Goal: Task Accomplishment & Management: Complete application form

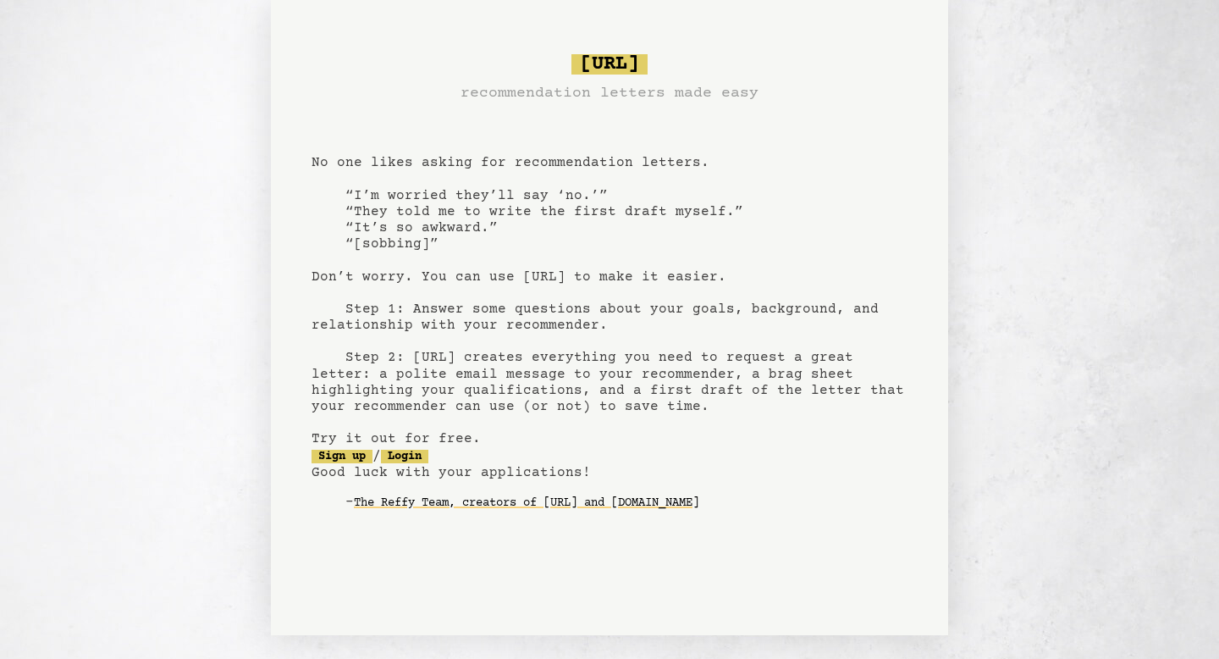
click at [348, 189] on pre "[URL] recommendation letters made easy No one likes asking for recommendation l…" at bounding box center [610, 295] width 596 height 496
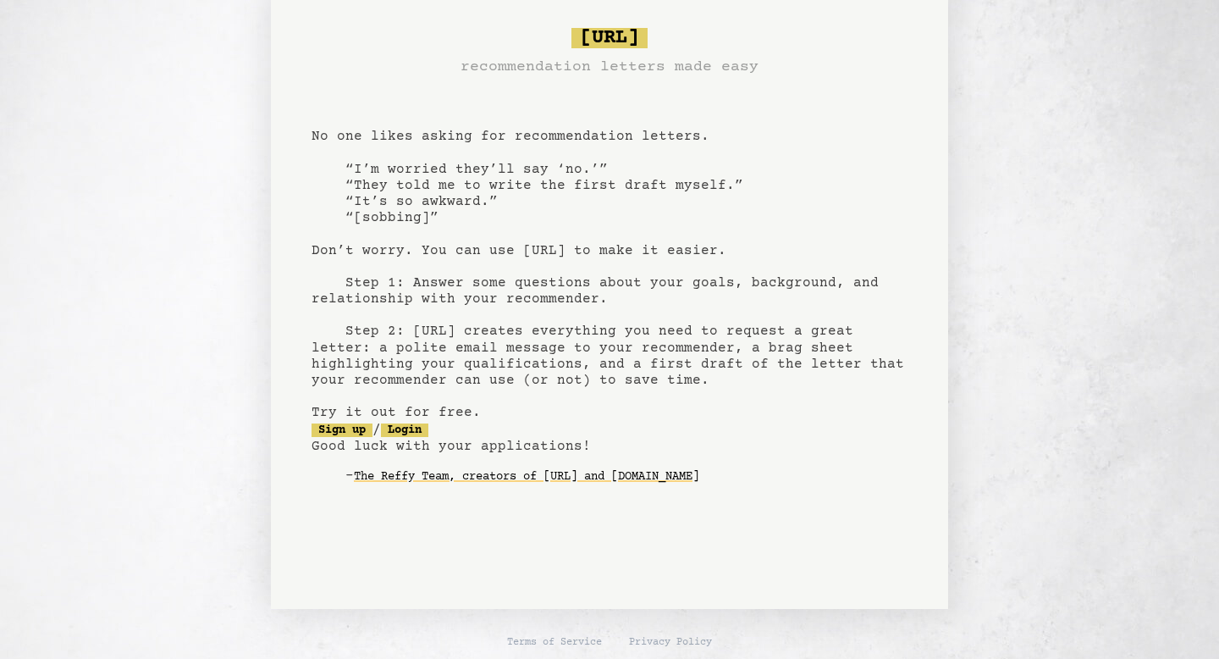
scroll to position [30, 0]
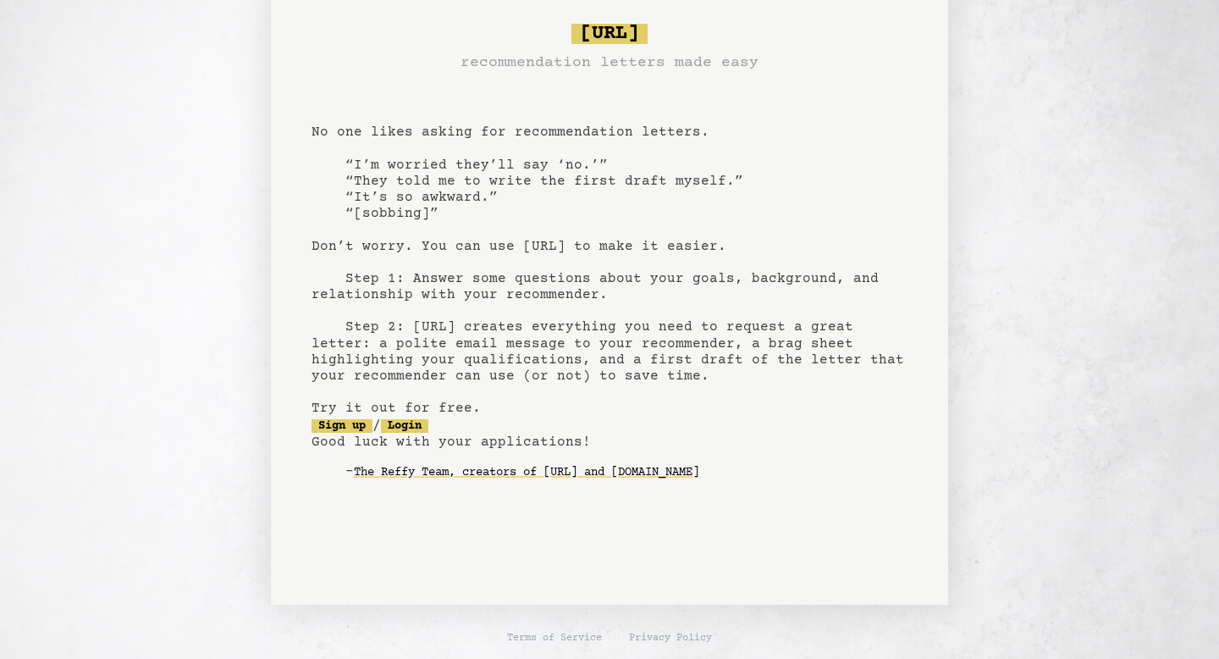
click at [389, 257] on pre "[URL] recommendation letters made easy No one likes asking for recommendation l…" at bounding box center [610, 265] width 596 height 496
click at [397, 278] on pre "bragsheet.ai recommendation letters made easy No one likes asking for recommend…" at bounding box center [610, 265] width 596 height 496
click at [483, 207] on pre "bragsheet.ai recommendation letters made easy No one likes asking for recommend…" at bounding box center [610, 265] width 596 height 496
click at [519, 258] on pre "bragsheet.ai recommendation letters made easy No one likes asking for recommend…" at bounding box center [610, 265] width 596 height 496
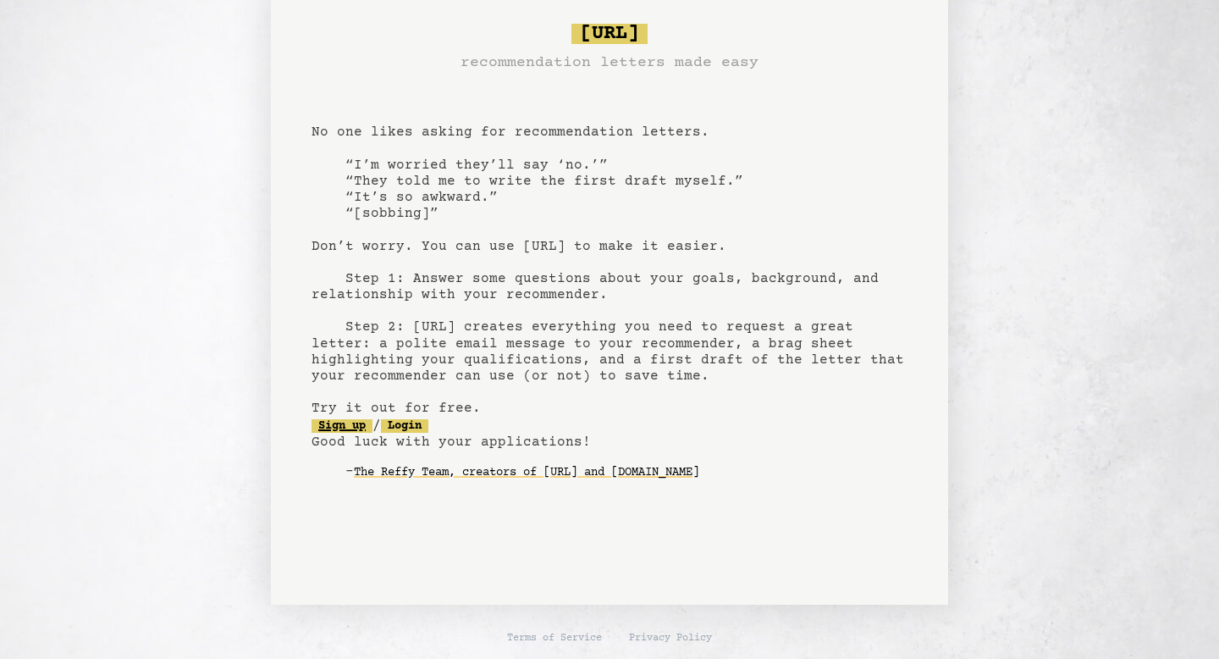
click at [346, 422] on link "Sign up" at bounding box center [342, 426] width 61 height 14
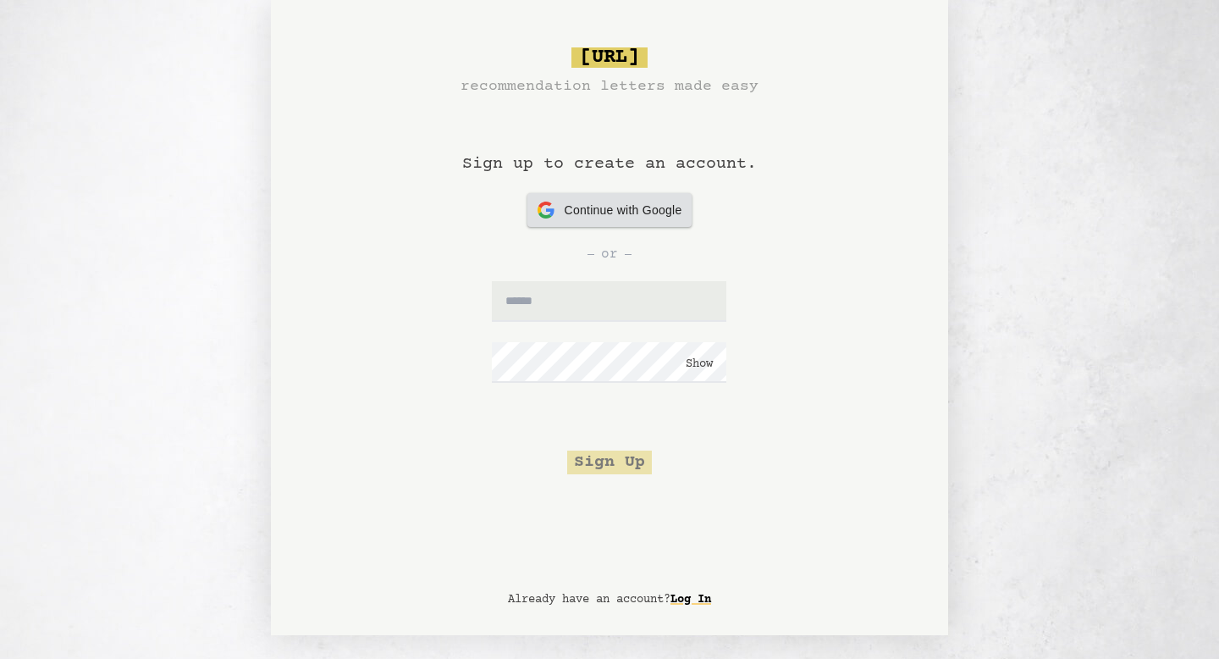
click at [585, 213] on span "Continue with Google" at bounding box center [624, 211] width 118 height 18
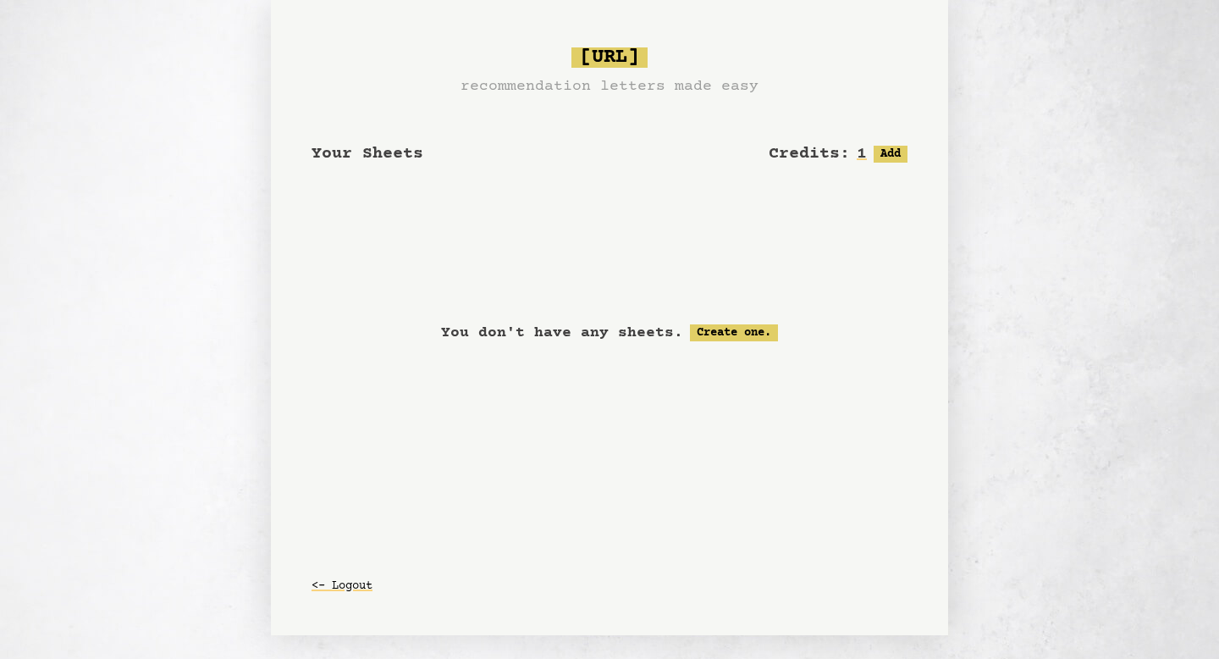
scroll to position [30, 0]
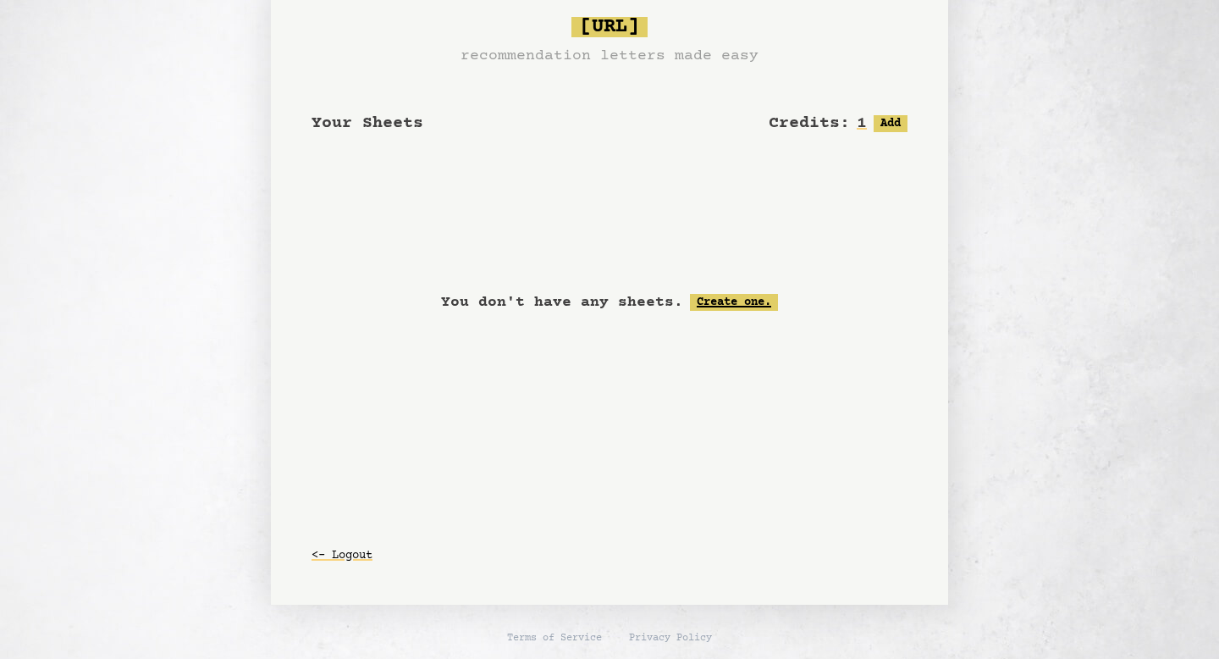
click at [721, 307] on link "Create one." at bounding box center [734, 302] width 88 height 17
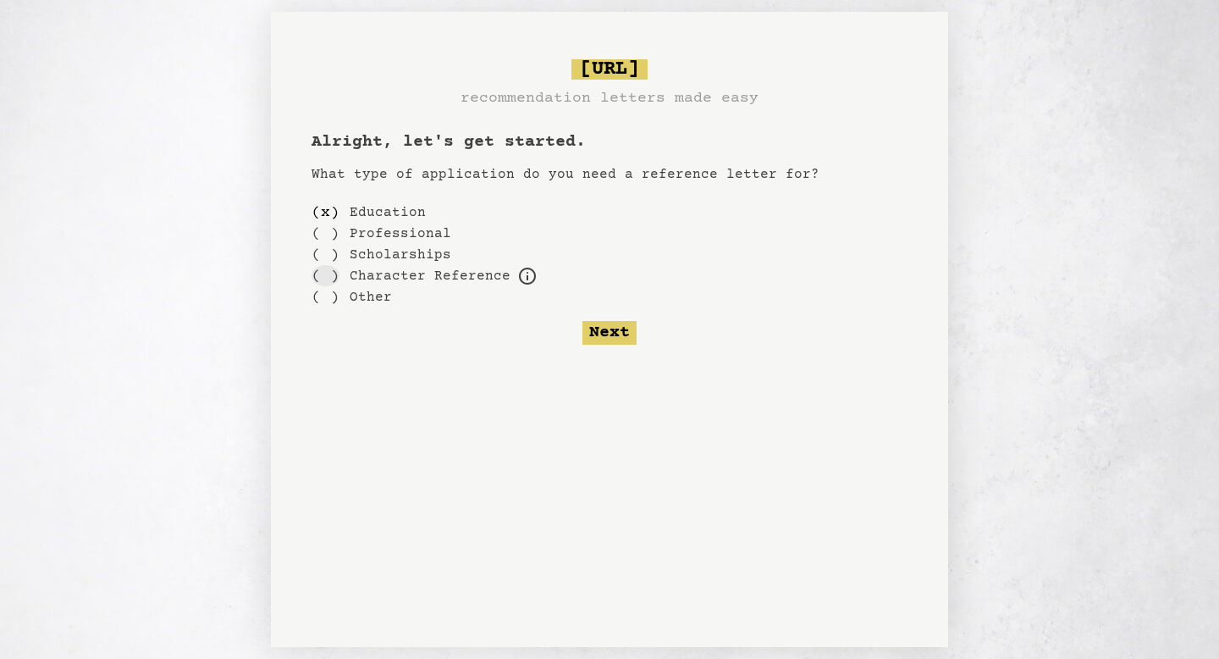
click at [324, 268] on div "( )" at bounding box center [326, 275] width 28 height 21
click at [618, 330] on button "Next" at bounding box center [610, 333] width 54 height 24
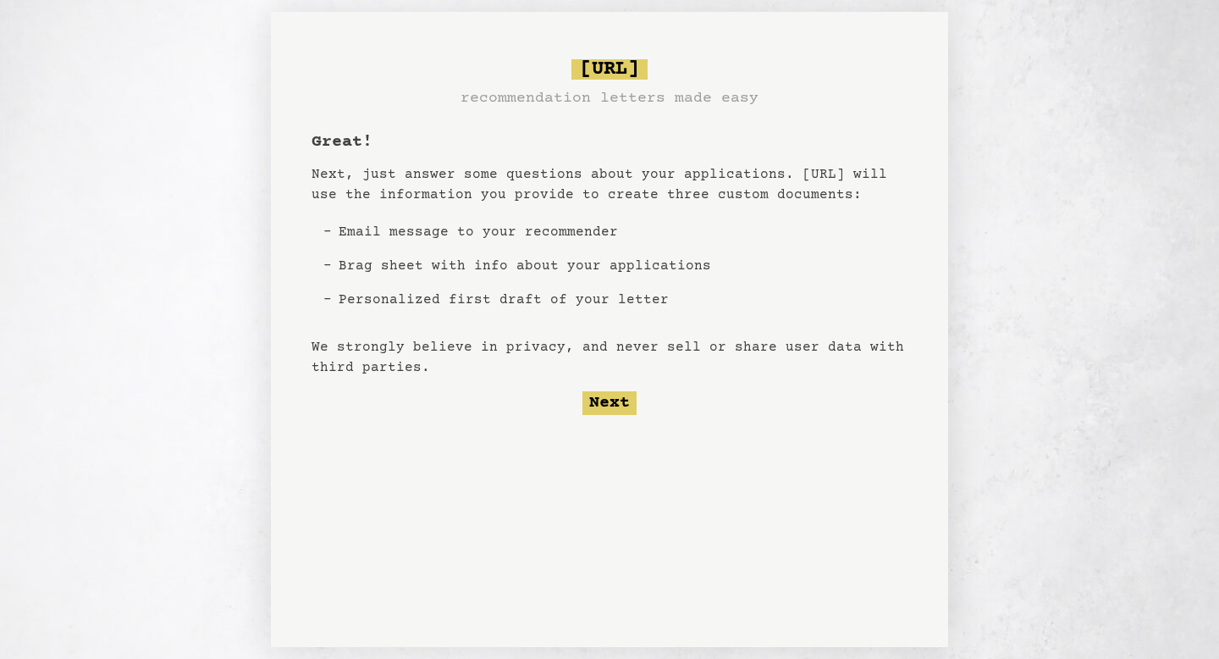
click at [518, 229] on li "Email message to your recommender" at bounding box center [525, 232] width 386 height 34
click at [508, 238] on li "Email message to your recommender" at bounding box center [525, 232] width 386 height 34
click at [537, 288] on li "Personalized first draft of your letter" at bounding box center [525, 300] width 386 height 34
click at [621, 405] on button "Next" at bounding box center [610, 403] width 54 height 24
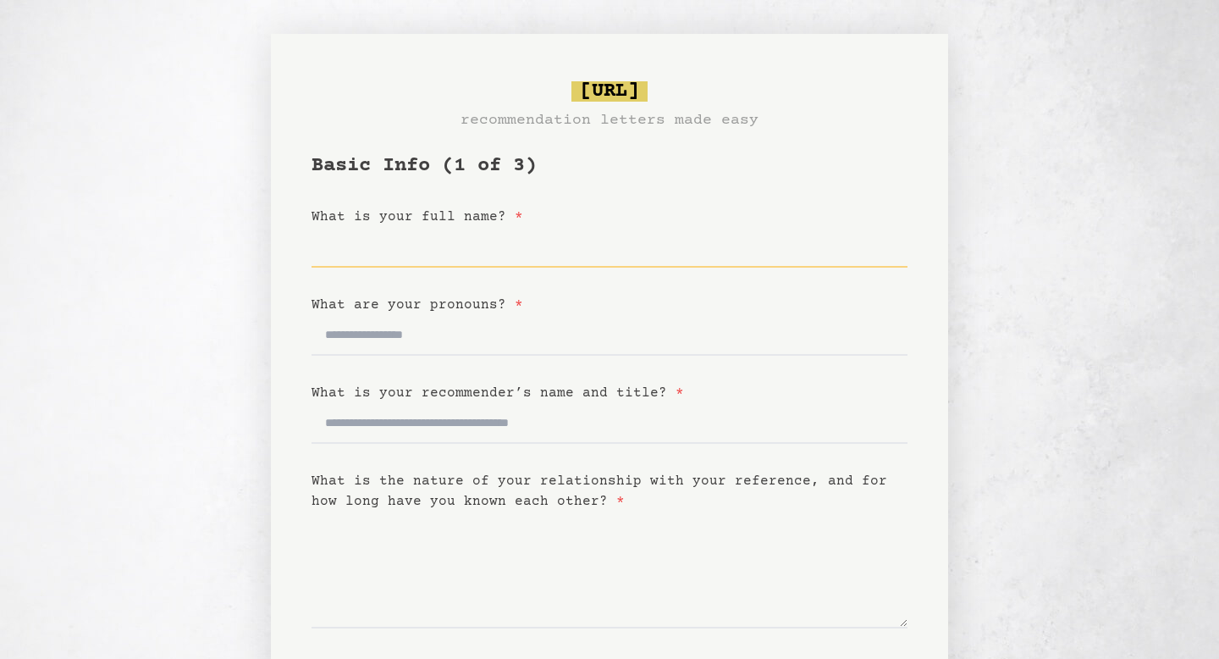
click at [422, 246] on input "What is your full name? *" at bounding box center [610, 247] width 596 height 41
type input "**********"
click at [411, 334] on input "What are your pronouns? *" at bounding box center [610, 335] width 596 height 41
type input "*******"
click at [400, 413] on input "What is your recommender’s name and title? *" at bounding box center [610, 423] width 596 height 41
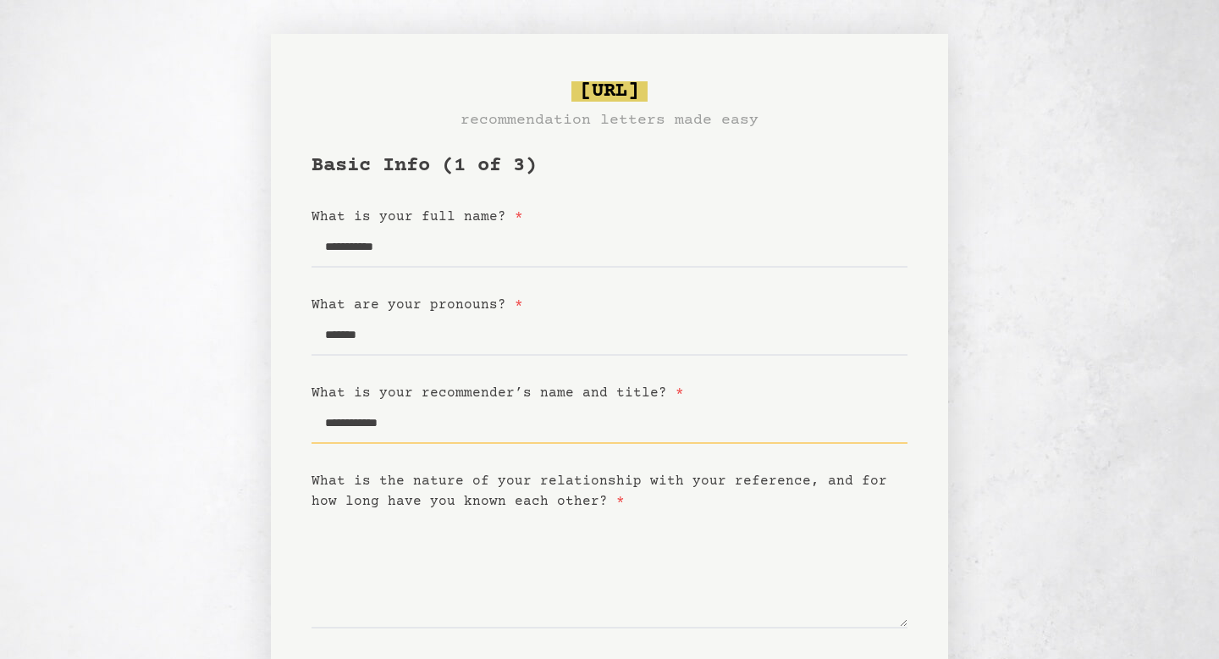
type input "**********"
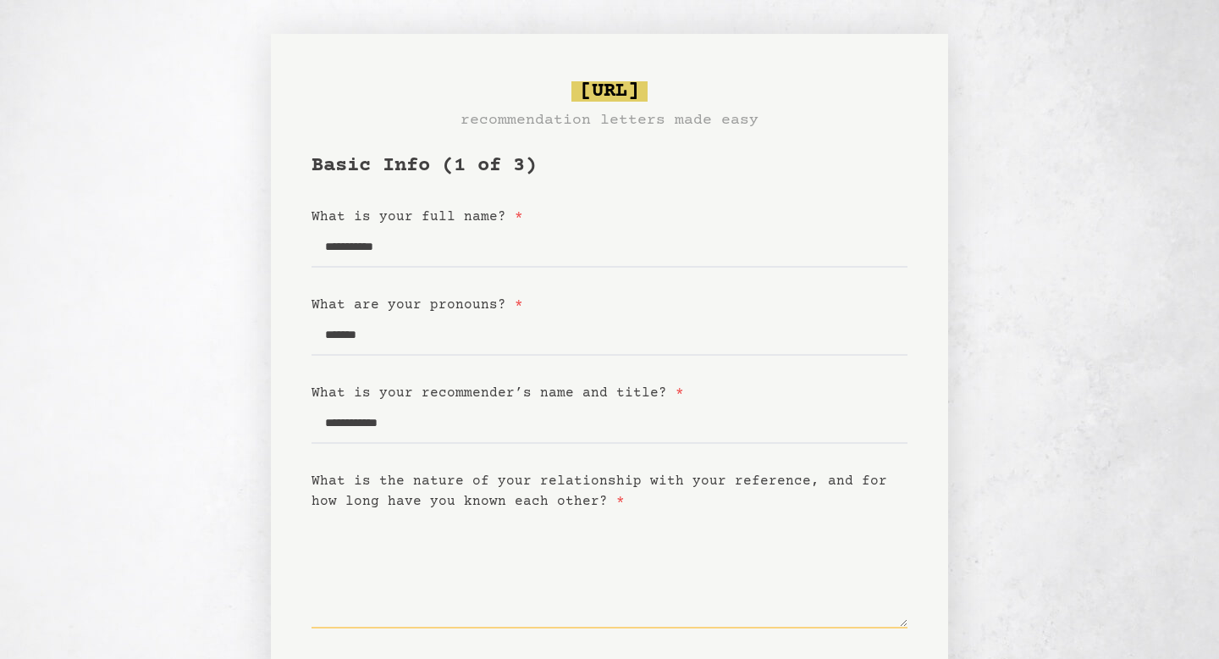
click at [423, 595] on textarea "What is the nature of your relationship with your reference, and for how long h…" at bounding box center [610, 569] width 596 height 117
type textarea "*"
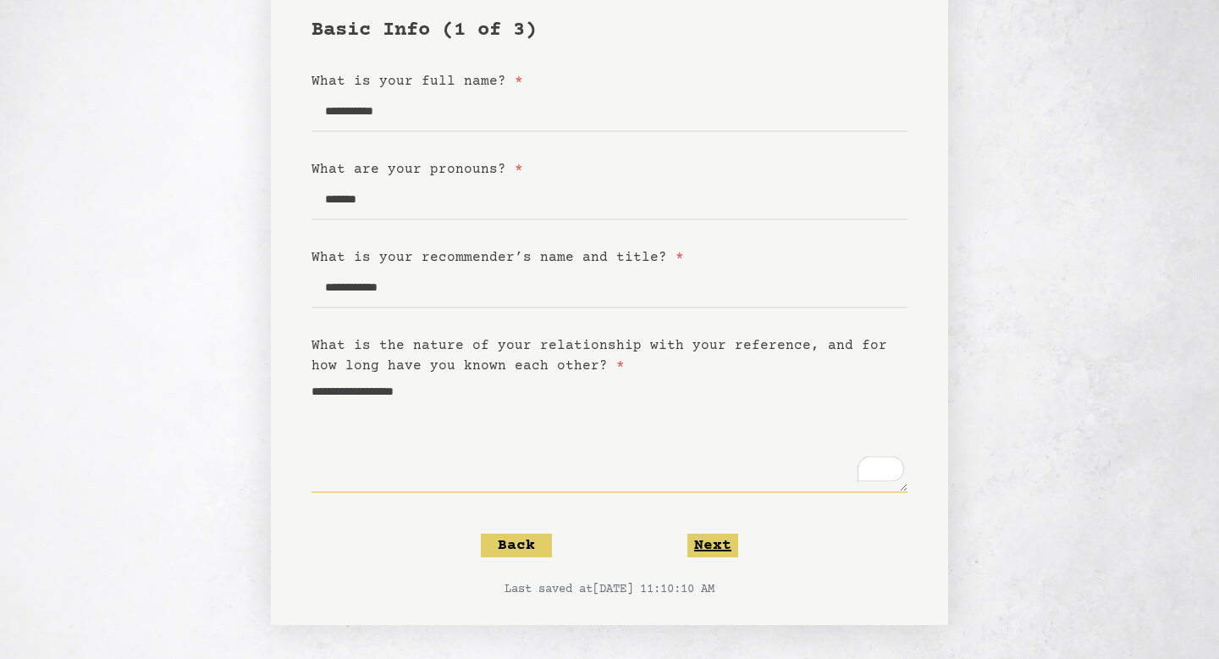
type textarea "**********"
click at [699, 549] on button "Next" at bounding box center [713, 545] width 51 height 24
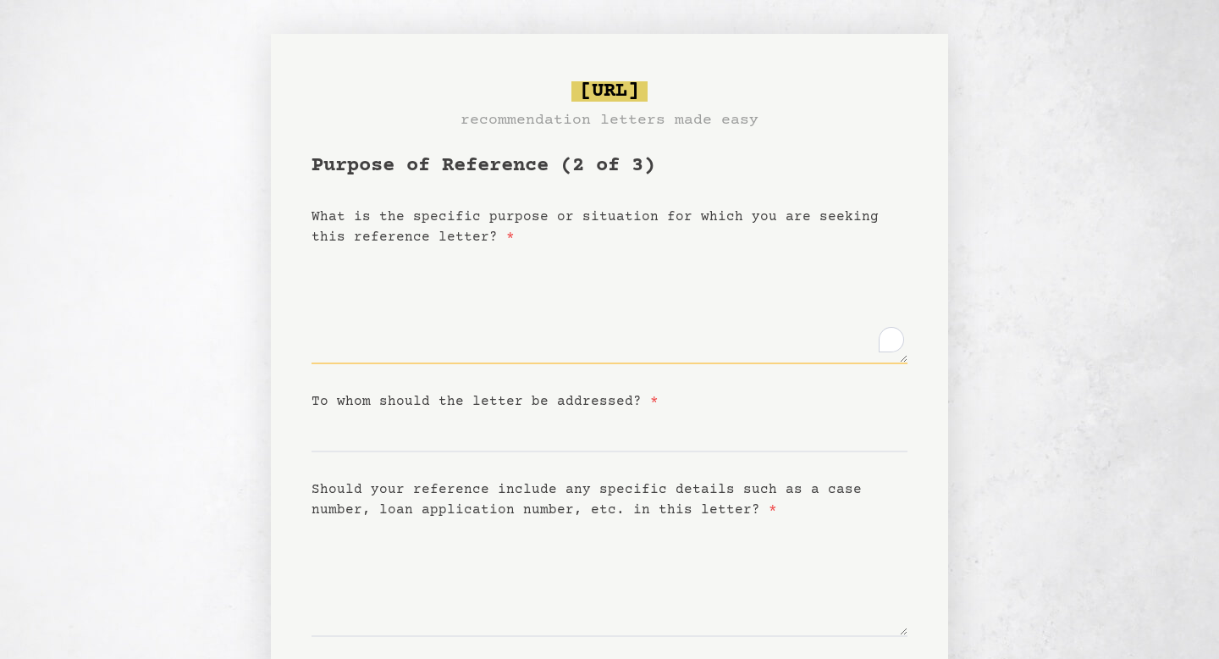
click at [340, 278] on textarea "What is the specific purpose or situation for which you are seeking this refere…" at bounding box center [610, 305] width 596 height 117
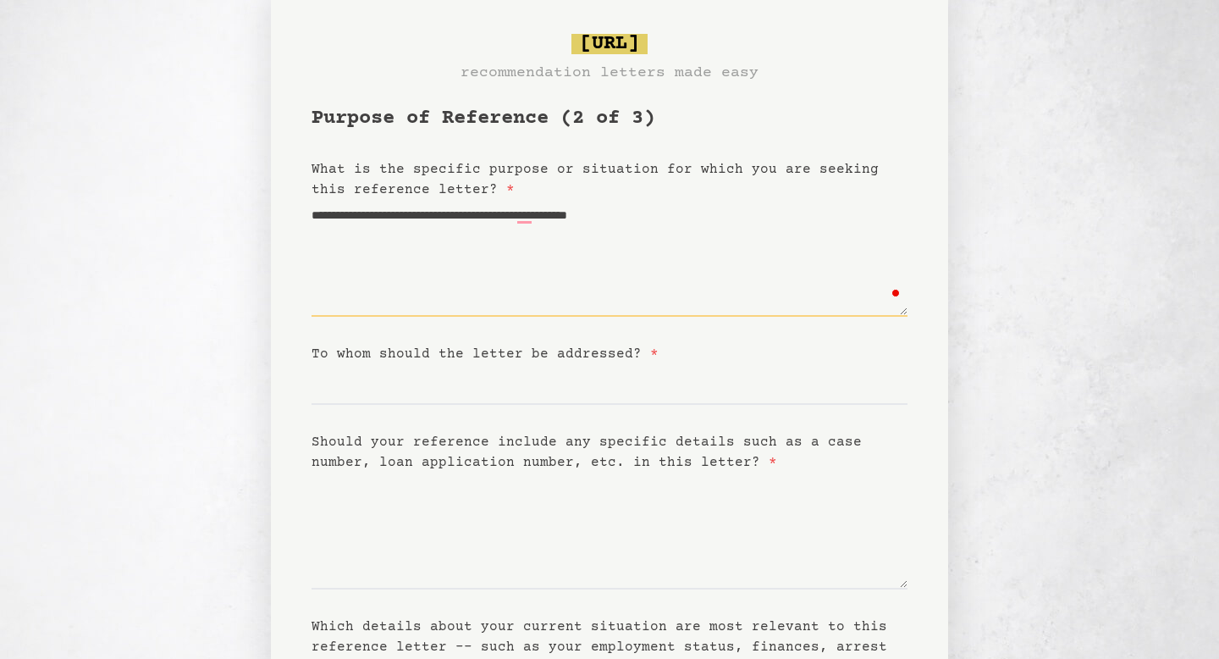
scroll to position [77, 0]
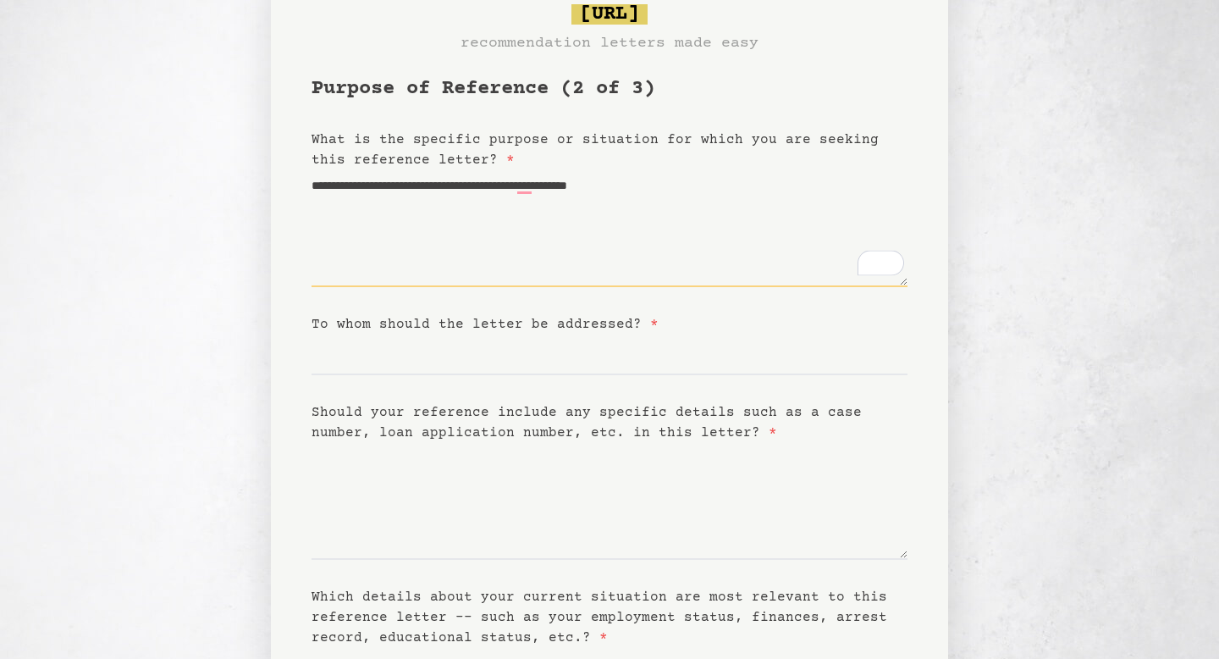
type textarea "**********"
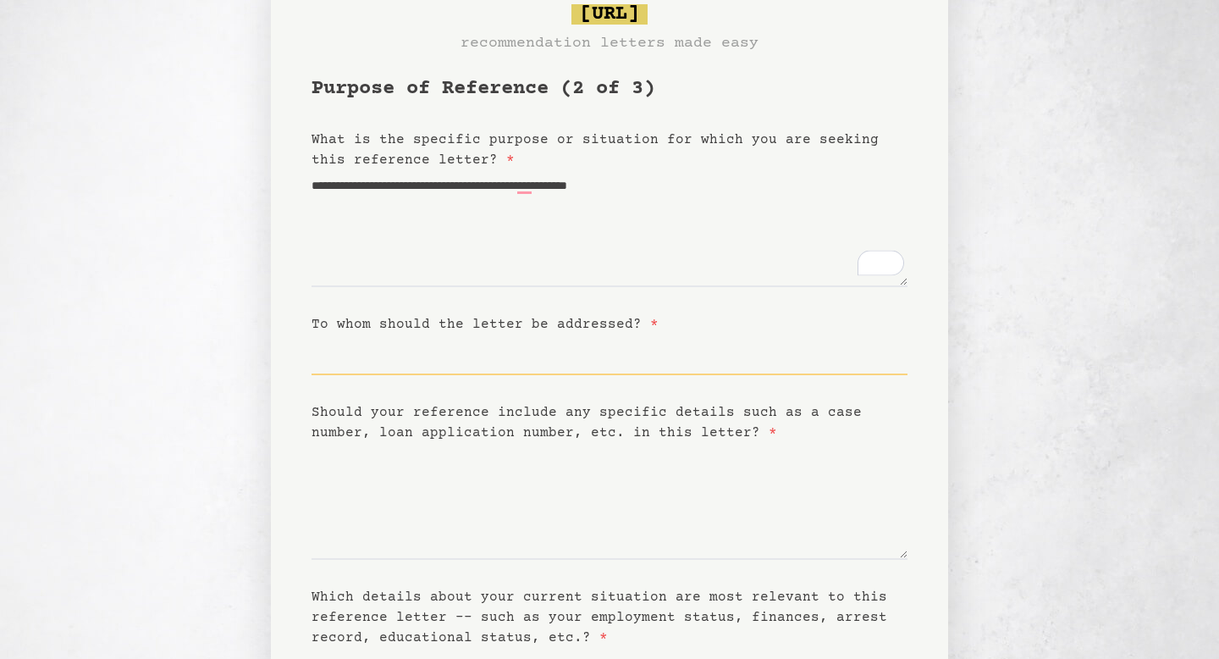
click at [351, 354] on input "To whom should the letter be addressed? *" at bounding box center [610, 354] width 596 height 41
type input "**********"
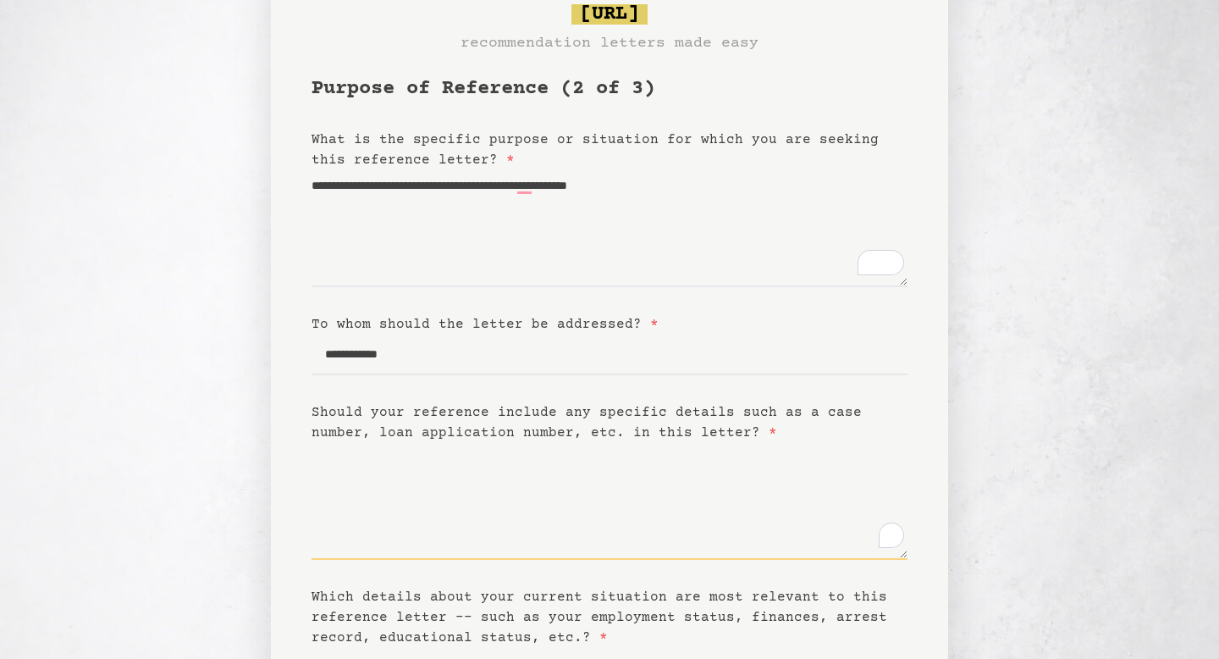
click at [358, 525] on textarea "Should your reference include any specific details such as a case number, loan …" at bounding box center [610, 501] width 596 height 117
type textarea "*"
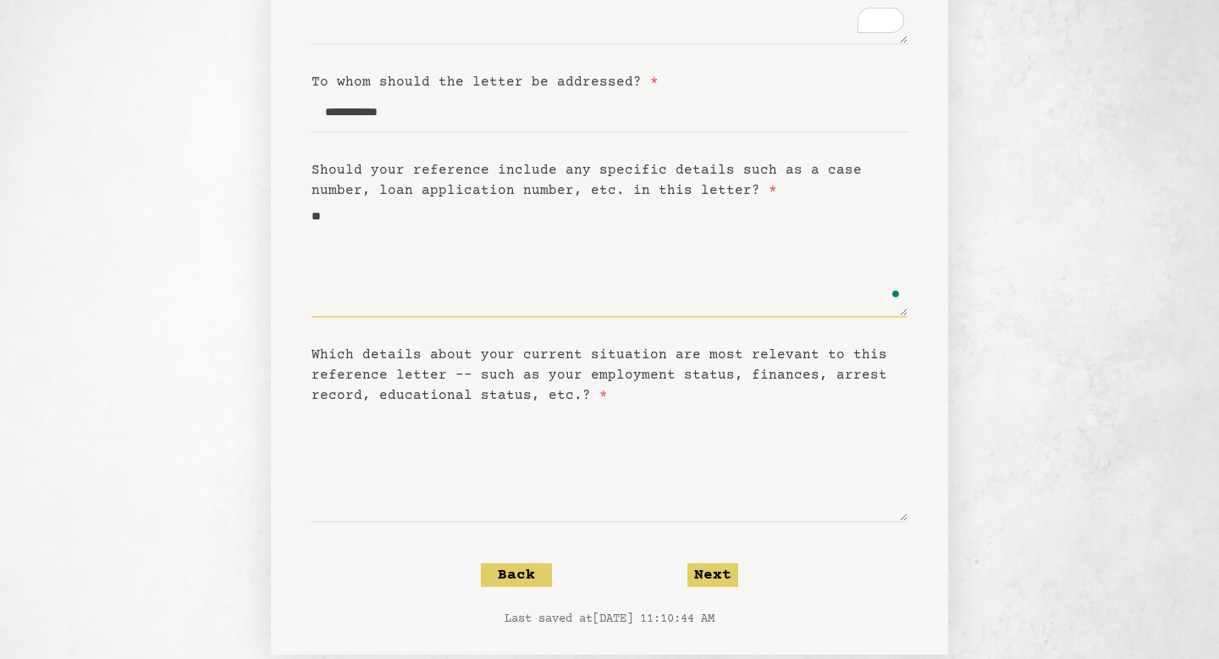
scroll to position [320, 0]
type textarea "**"
click at [318, 440] on textarea "Which details about your current situation are most relevant to this reference …" at bounding box center [610, 463] width 596 height 117
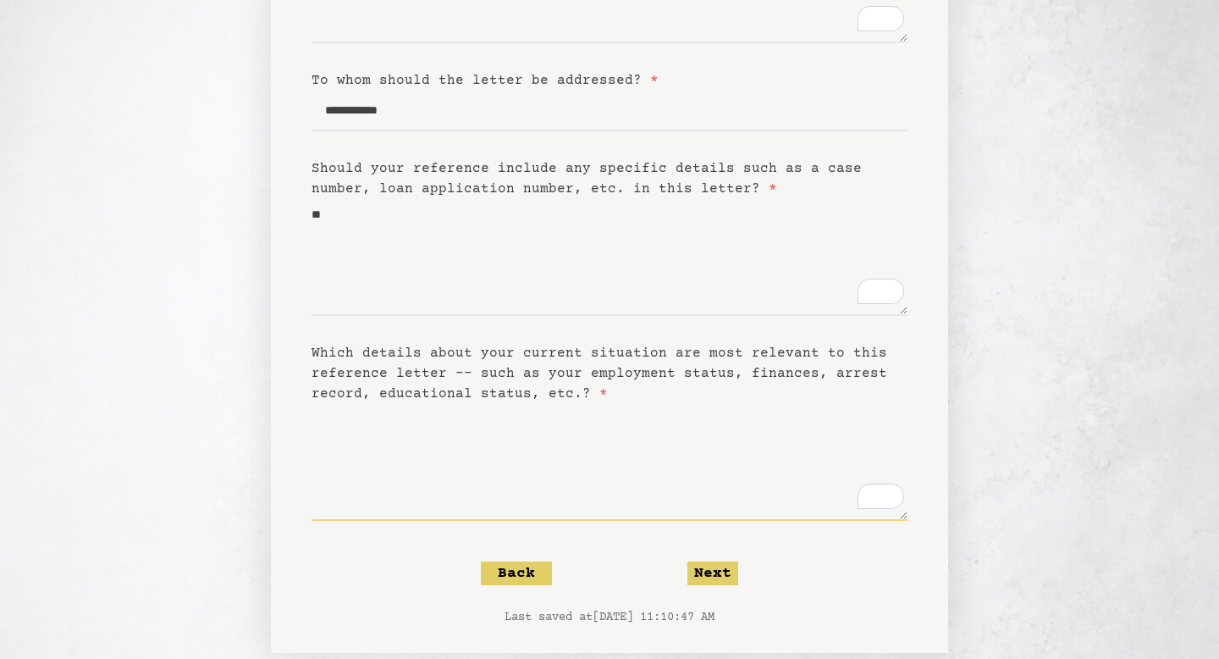
scroll to position [319, 0]
